Goal: Navigation & Orientation: Find specific page/section

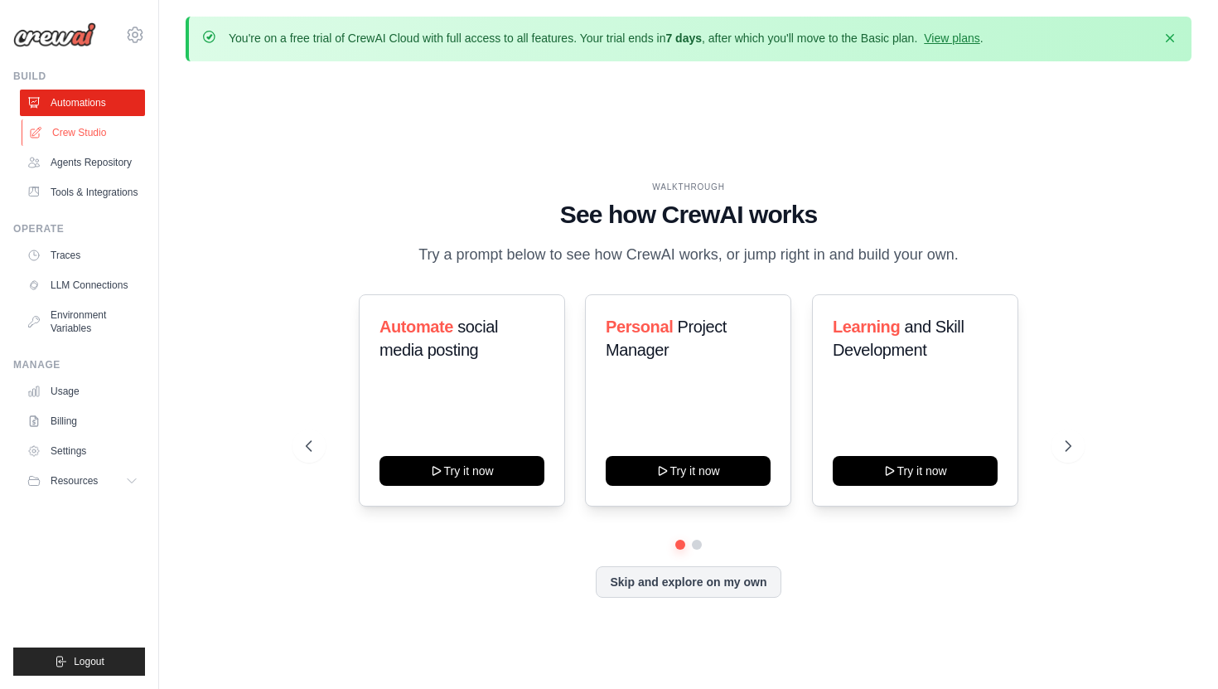
click at [77, 128] on link "Crew Studio" at bounding box center [84, 132] width 125 height 27
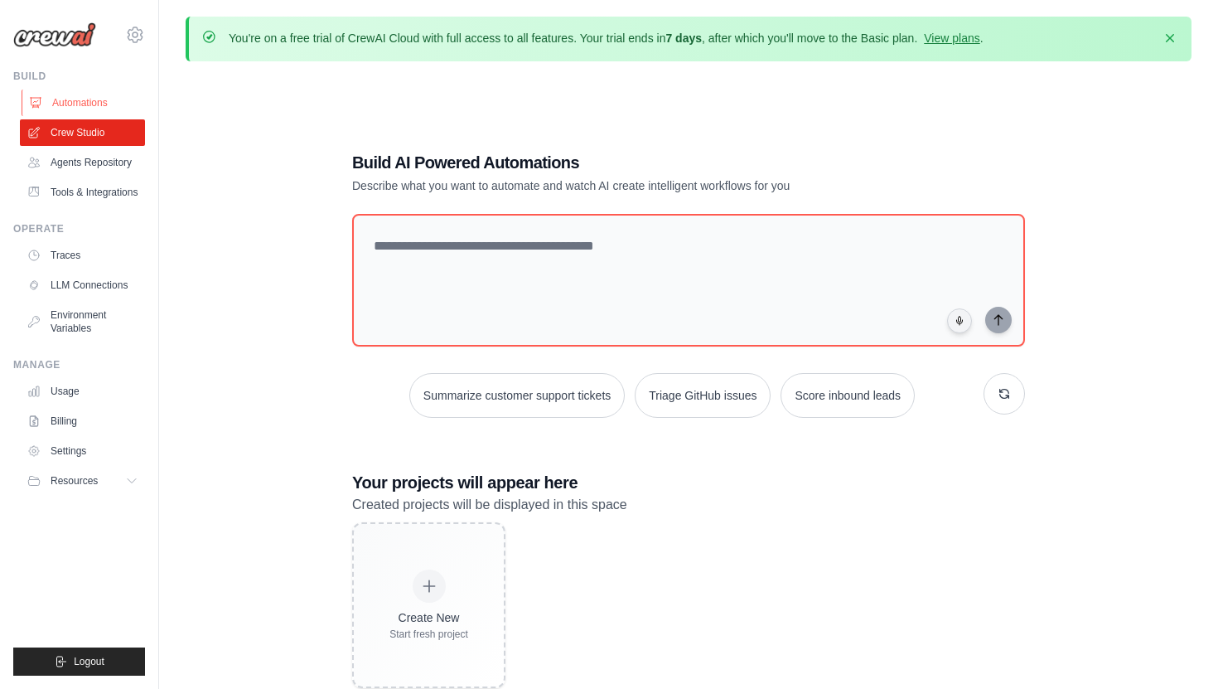
click at [94, 107] on link "Automations" at bounding box center [84, 103] width 125 height 27
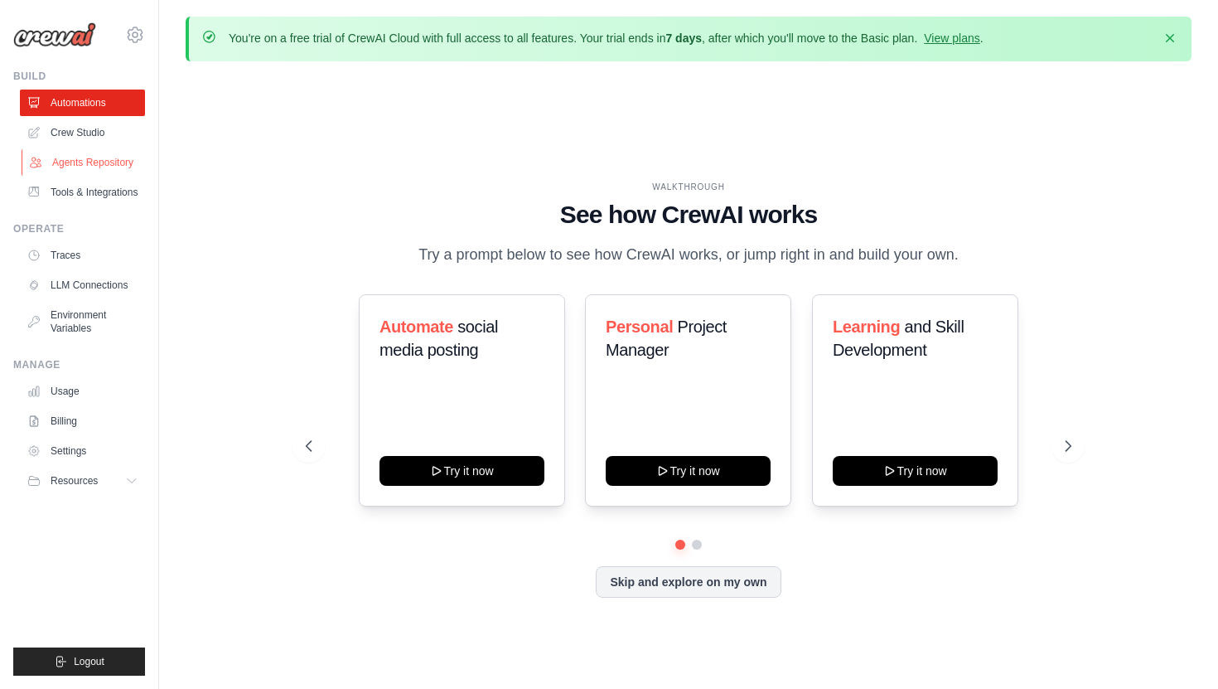
click at [95, 152] on link "Agents Repository" at bounding box center [84, 162] width 125 height 27
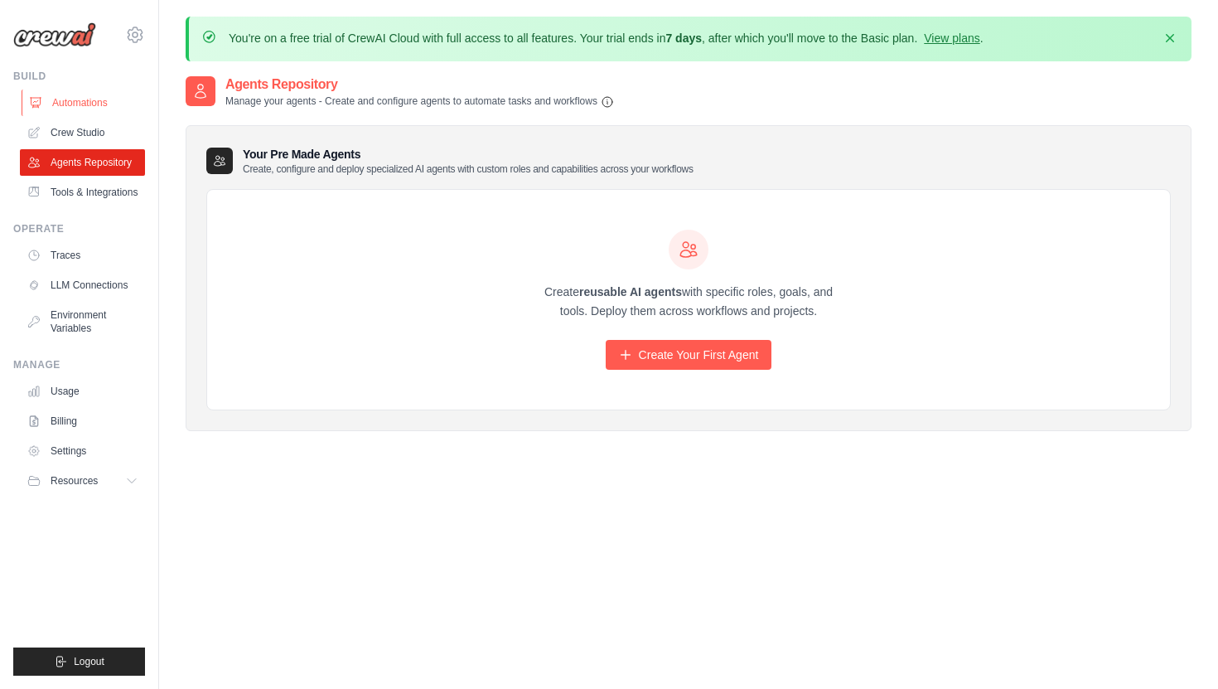
click at [80, 111] on link "Automations" at bounding box center [84, 103] width 125 height 27
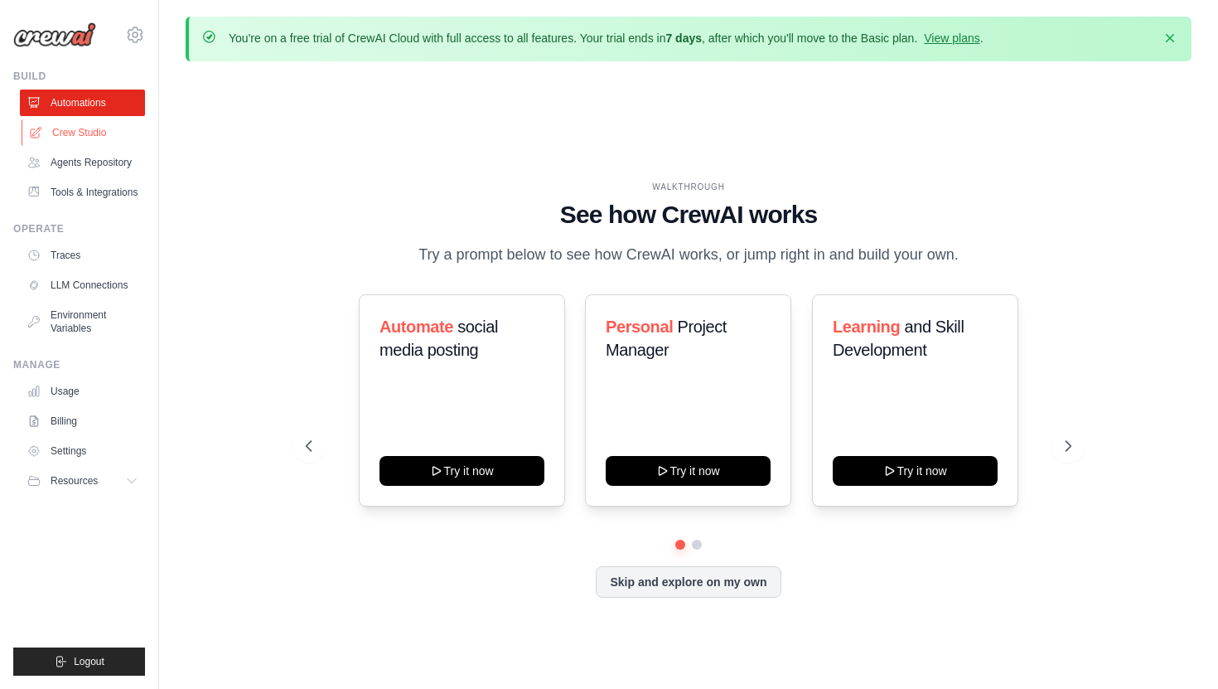
click at [80, 143] on link "Crew Studio" at bounding box center [84, 132] width 125 height 27
click at [85, 137] on link "Crew Studio" at bounding box center [84, 132] width 125 height 27
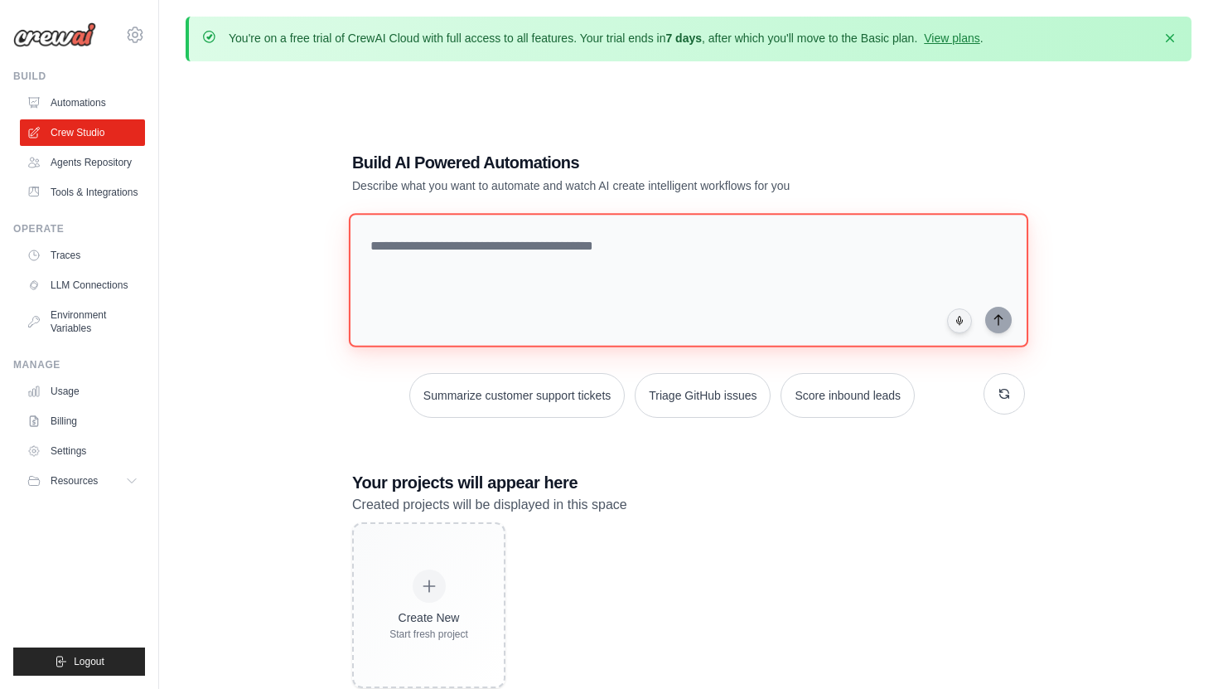
click at [540, 249] on textarea at bounding box center [689, 280] width 680 height 134
